Goal: Task Accomplishment & Management: Manage account settings

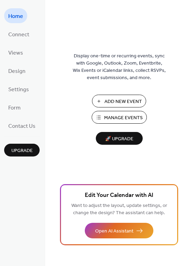
click at [122, 99] on span "Add New Event" at bounding box center [124, 101] width 38 height 7
click at [14, 17] on span "Home" at bounding box center [15, 16] width 15 height 11
click at [18, 55] on span "Views" at bounding box center [15, 53] width 15 height 11
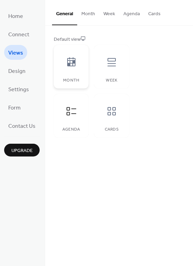
click at [69, 63] on icon at bounding box center [71, 61] width 8 height 9
click at [69, 110] on icon at bounding box center [71, 111] width 11 height 11
click at [111, 114] on icon at bounding box center [111, 111] width 11 height 11
click at [79, 37] on div "Default view" at bounding box center [118, 39] width 129 height 7
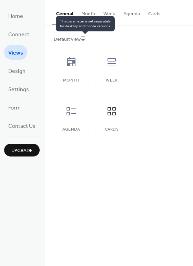
click at [84, 37] on icon at bounding box center [83, 38] width 5 height 5
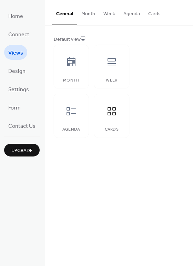
click at [129, 11] on button "Agenda" at bounding box center [131, 12] width 25 height 25
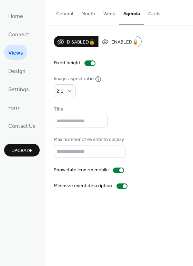
click at [157, 12] on button "Cards" at bounding box center [154, 12] width 21 height 25
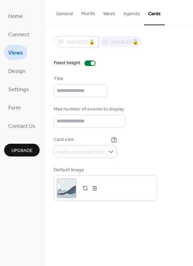
click at [66, 13] on button "General" at bounding box center [64, 12] width 25 height 25
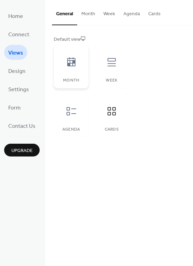
click at [71, 62] on icon at bounding box center [71, 61] width 8 height 9
click at [111, 60] on icon at bounding box center [112, 62] width 8 height 8
click at [69, 113] on icon at bounding box center [71, 111] width 11 height 11
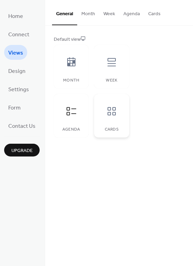
click at [109, 116] on icon at bounding box center [111, 111] width 11 height 11
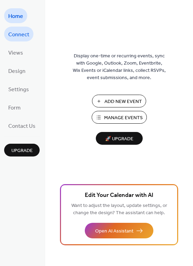
click at [23, 34] on span "Connect" at bounding box center [18, 34] width 21 height 11
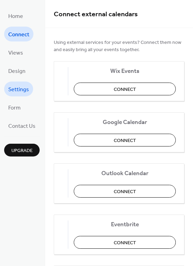
click at [22, 87] on span "Settings" at bounding box center [18, 89] width 21 height 11
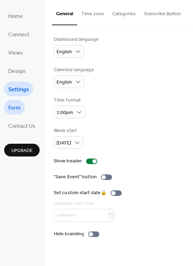
click at [20, 106] on span "Form" at bounding box center [14, 108] width 12 height 11
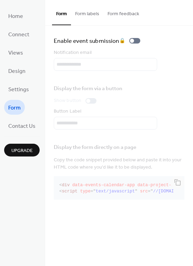
click at [87, 13] on button "Form labels" at bounding box center [87, 12] width 32 height 25
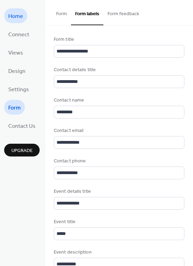
click at [20, 16] on span "Home" at bounding box center [15, 16] width 15 height 11
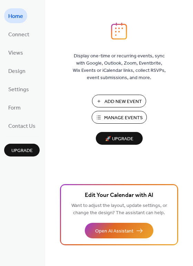
click at [124, 117] on span "Manage Events" at bounding box center [123, 117] width 39 height 7
click at [118, 119] on span "Manage Events" at bounding box center [123, 117] width 39 height 7
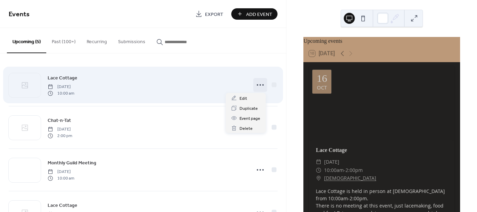
click at [260, 85] on icon at bounding box center [260, 84] width 11 height 11
click at [258, 84] on icon at bounding box center [260, 84] width 11 height 11
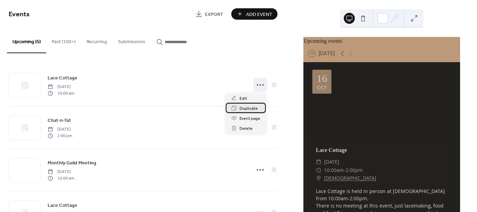
click at [247, 109] on span "Duplicate" at bounding box center [249, 108] width 18 height 7
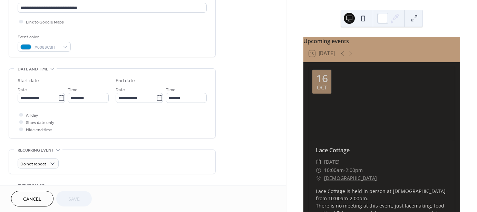
scroll to position [157, 0]
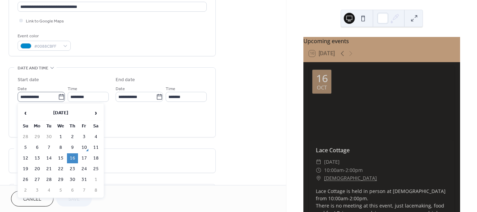
click at [59, 96] on icon at bounding box center [61, 97] width 7 height 7
click at [58, 96] on input "**********" at bounding box center [38, 97] width 40 height 10
click at [94, 113] on span "›" at bounding box center [96, 113] width 10 height 14
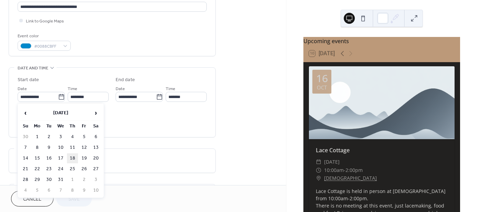
click at [72, 157] on td "18" at bounding box center [72, 158] width 11 height 10
type input "**********"
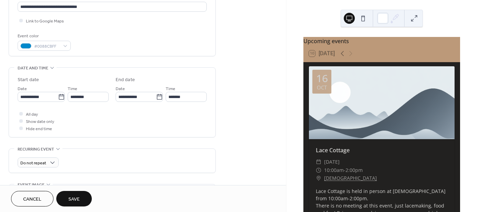
click at [75, 200] on span "Save" at bounding box center [73, 199] width 11 height 7
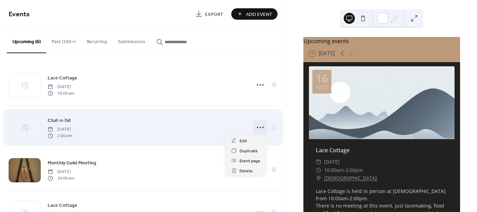
click at [258, 127] on icon at bounding box center [260, 127] width 11 height 11
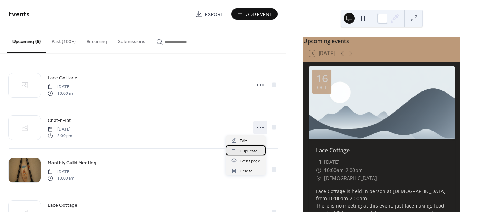
click at [249, 151] on span "Duplicate" at bounding box center [249, 150] width 18 height 7
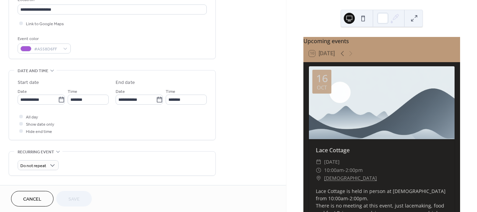
scroll to position [161, 0]
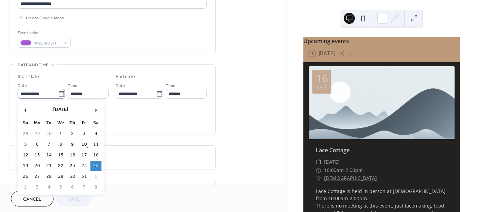
click at [59, 95] on icon at bounding box center [61, 93] width 7 height 7
click at [58, 95] on input "**********" at bounding box center [38, 94] width 40 height 10
click at [96, 110] on span "›" at bounding box center [96, 110] width 10 height 14
click at [96, 163] on td "27" at bounding box center [95, 166] width 11 height 10
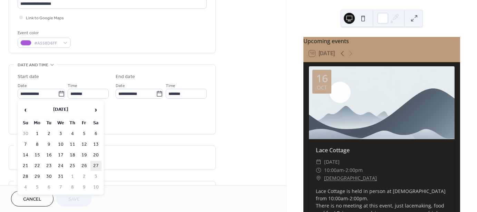
type input "**********"
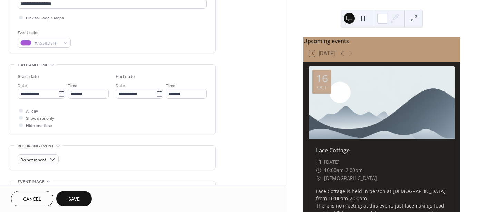
click at [78, 197] on span "Save" at bounding box center [73, 199] width 11 height 7
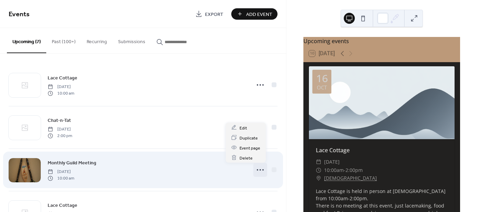
click at [260, 169] on icon at bounding box center [260, 169] width 11 height 11
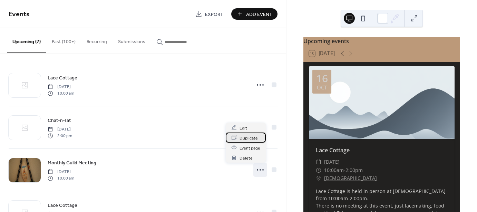
click at [254, 138] on span "Duplicate" at bounding box center [249, 137] width 18 height 7
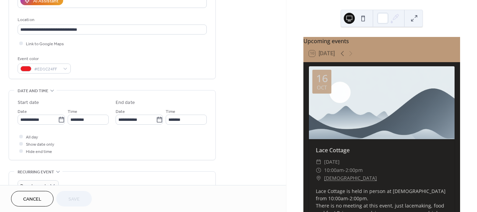
scroll to position [138, 0]
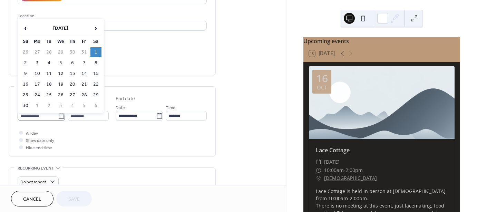
click at [59, 114] on icon at bounding box center [61, 116] width 7 height 7
click at [58, 114] on input "**********" at bounding box center [38, 116] width 40 height 10
click at [95, 28] on span "›" at bounding box center [96, 28] width 10 height 14
click at [96, 51] on td "6" at bounding box center [95, 52] width 11 height 10
type input "**********"
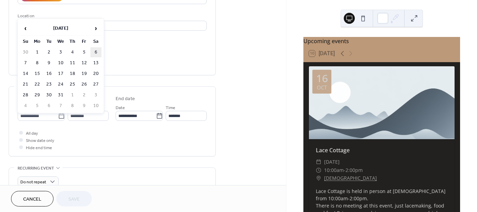
type input "**********"
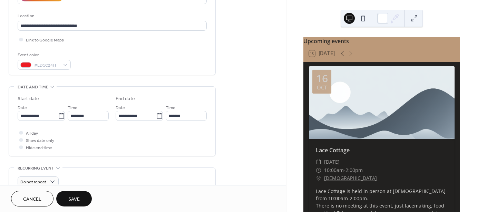
click at [75, 198] on span "Save" at bounding box center [73, 199] width 11 height 7
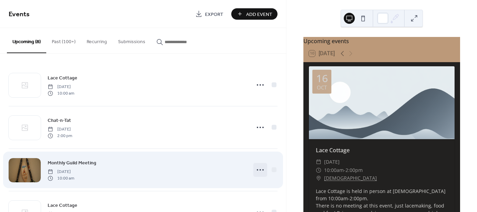
click at [259, 168] on icon at bounding box center [260, 169] width 11 height 11
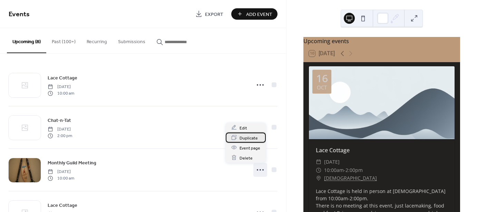
click at [257, 138] on span "Duplicate" at bounding box center [249, 137] width 18 height 7
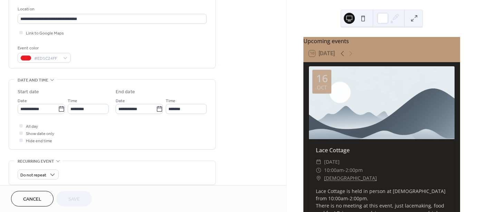
scroll to position [159, 0]
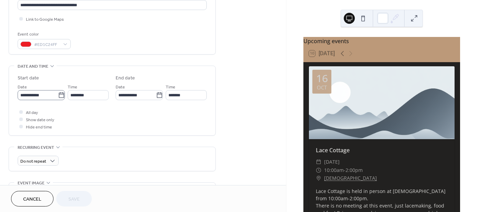
click at [59, 93] on icon at bounding box center [61, 95] width 5 height 6
click at [57, 93] on input "**********" at bounding box center [38, 95] width 40 height 10
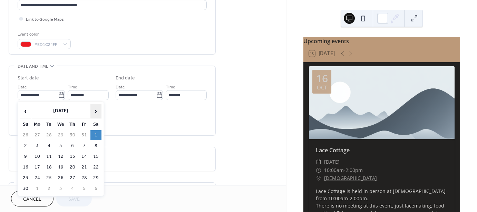
click at [95, 110] on span "›" at bounding box center [96, 111] width 10 height 14
click at [96, 135] on td "3" at bounding box center [95, 135] width 11 height 10
type input "**********"
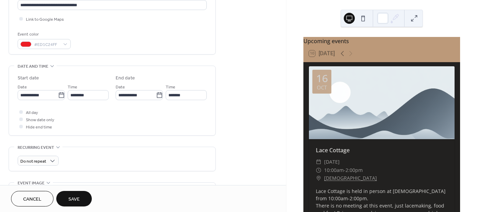
click at [75, 198] on span "Save" at bounding box center [73, 199] width 11 height 7
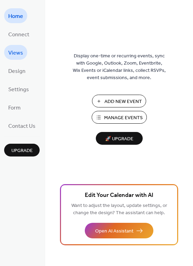
click at [18, 51] on span "Views" at bounding box center [15, 53] width 15 height 11
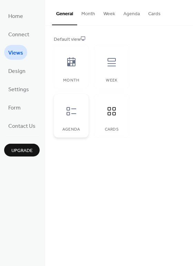
click at [69, 110] on icon at bounding box center [71, 111] width 11 height 11
